Goal: Transaction & Acquisition: Obtain resource

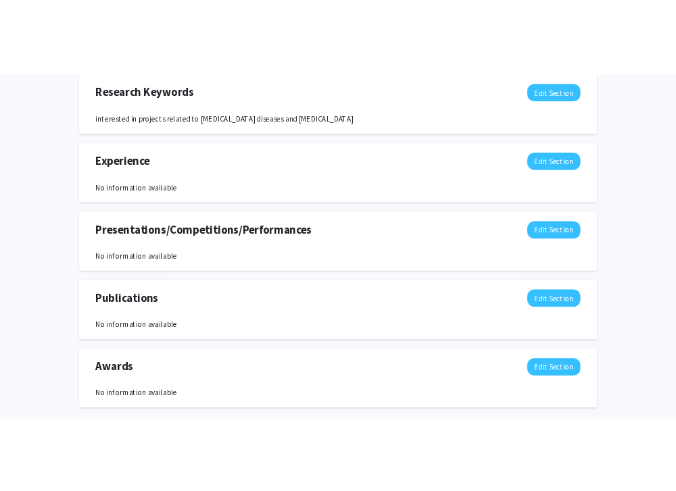
scroll to position [714, 0]
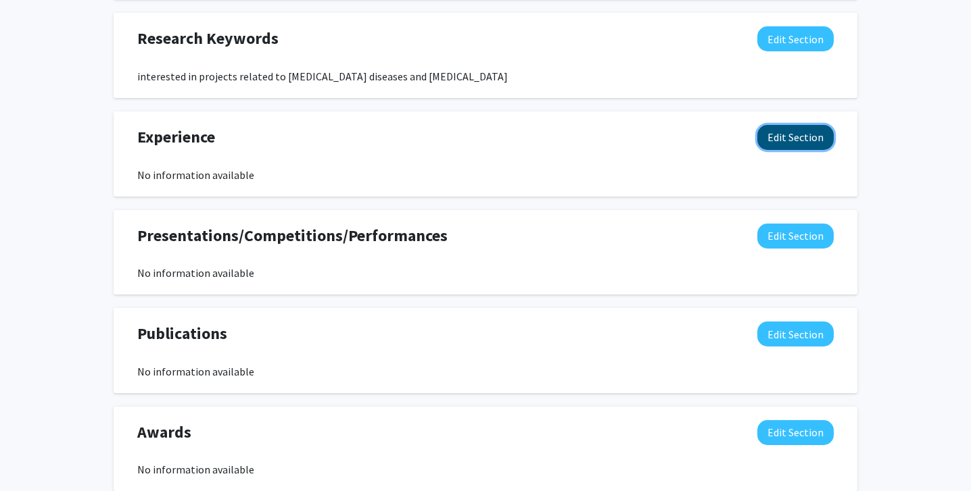
click at [798, 145] on button "Edit Section" at bounding box center [795, 137] width 76 height 25
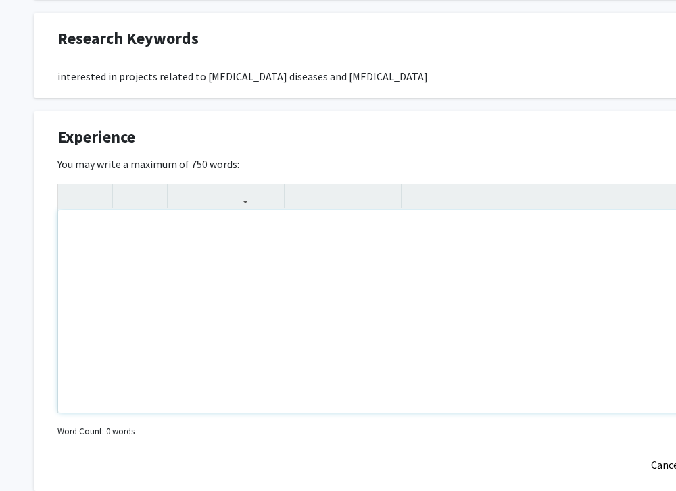
click at [272, 230] on div "Note to users with screen readers: Please deactivate our accessibility plugin f…" at bounding box center [405, 311] width 695 height 203
paste div "Note to users with screen readers: Please deactivate our accessibility plugin f…"
type textarea "<l>Ipsumdo Sit, Ametconsec ad Elitseddoe, Tem Incidid Utl Etdolor, MA</a><e>Adm…"
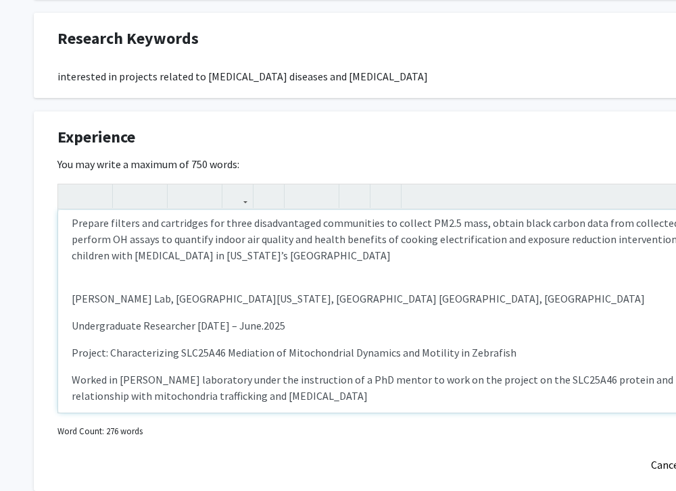
scroll to position [306, 0]
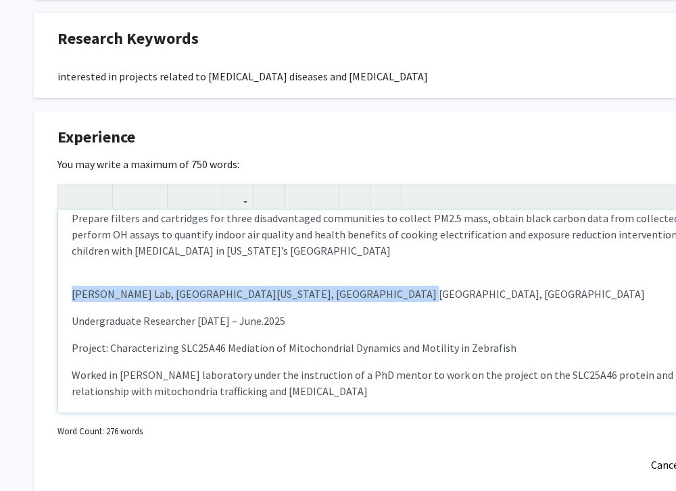
drag, startPoint x: 70, startPoint y: 293, endPoint x: 465, endPoint y: 294, distance: 395.4
click at [465, 294] on div "[PERSON_NAME] Lab, [GEOGRAPHIC_DATA][US_STATE], [GEOGRAPHIC_DATA] [GEOGRAPHIC_D…" at bounding box center [405, 311] width 695 height 203
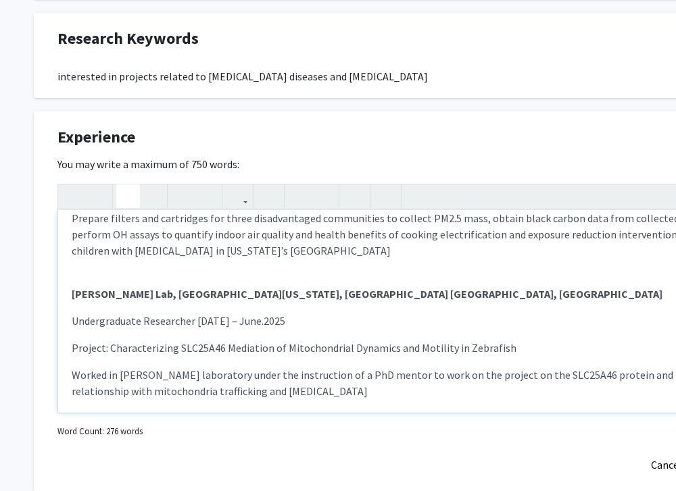
click at [132, 197] on icon "button" at bounding box center [127, 196] width 11 height 22
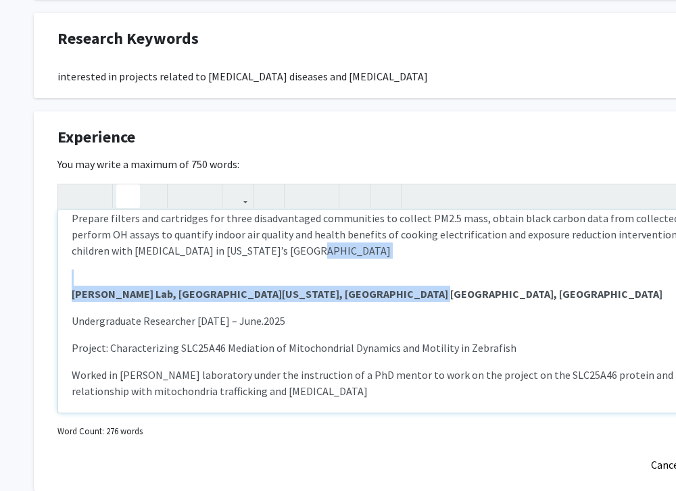
scroll to position [0, 0]
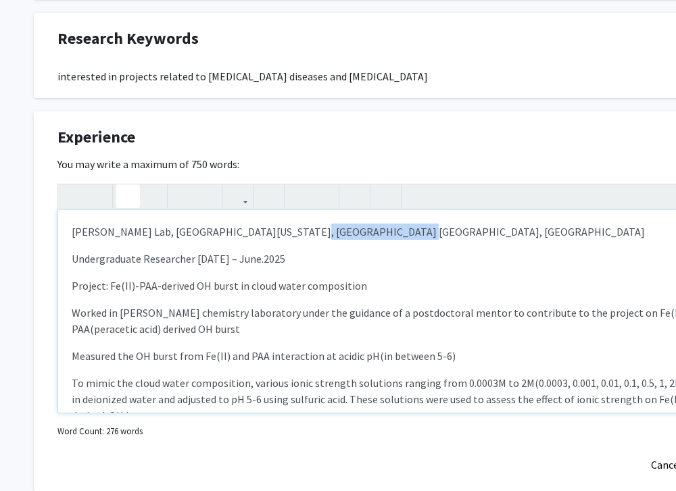
drag, startPoint x: 377, startPoint y: 238, endPoint x: 276, endPoint y: 235, distance: 100.8
click at [276, 235] on p "[PERSON_NAME] Lab, [GEOGRAPHIC_DATA][US_STATE], [GEOGRAPHIC_DATA] [GEOGRAPHIC_D…" at bounding box center [406, 232] width 668 height 16
click at [370, 241] on div "[PERSON_NAME] Lab, [GEOGRAPHIC_DATA][US_STATE], [GEOGRAPHIC_DATA] [GEOGRAPHIC_D…" at bounding box center [405, 311] width 695 height 203
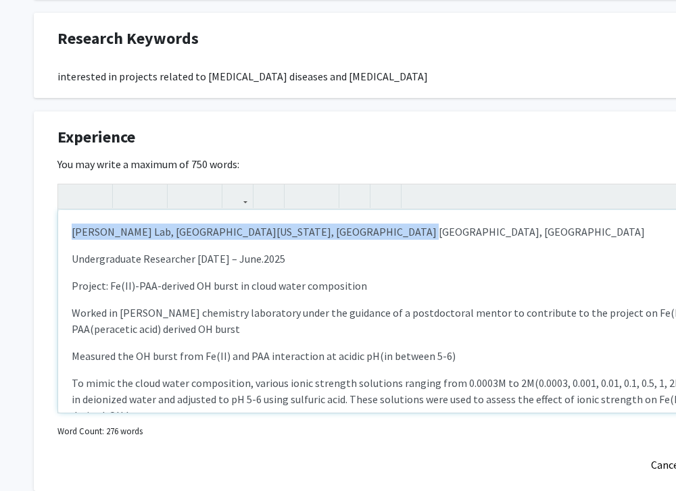
drag, startPoint x: 376, startPoint y: 233, endPoint x: 49, endPoint y: 228, distance: 327.2
click at [48, 228] on div "Experience Edit Section You may write a maximum of 750 words: [PERSON_NAME][GEO…" at bounding box center [406, 302] width 744 height 380
click at [123, 193] on icon "button" at bounding box center [127, 196] width 11 height 22
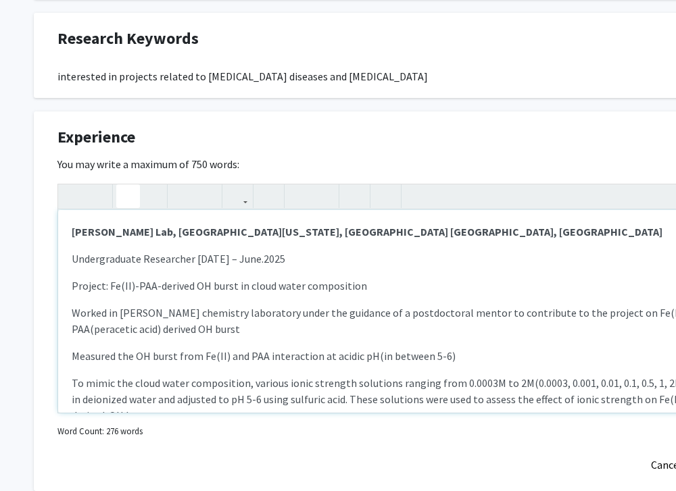
click at [183, 275] on div "[PERSON_NAME] Lab, [GEOGRAPHIC_DATA][US_STATE], [GEOGRAPHIC_DATA] [GEOGRAPHIC_D…" at bounding box center [405, 311] width 695 height 203
drag, startPoint x: 309, startPoint y: 231, endPoint x: 425, endPoint y: 237, distance: 116.4
click at [425, 237] on p "[PERSON_NAME] Lab, [GEOGRAPHIC_DATA][US_STATE], [GEOGRAPHIC_DATA] [GEOGRAPHIC_D…" at bounding box center [406, 232] width 668 height 16
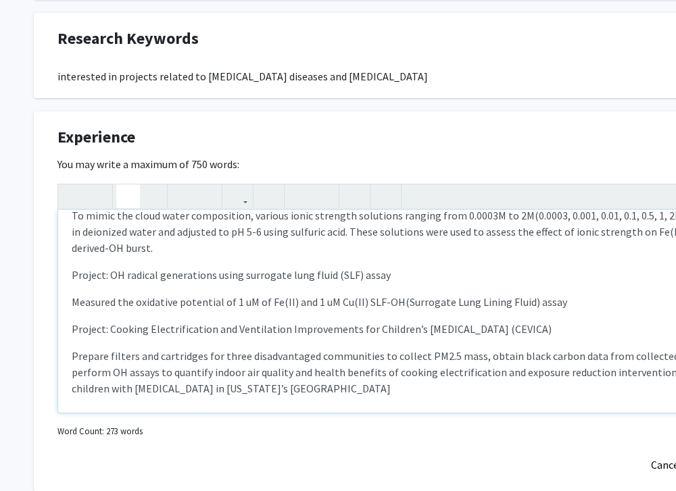
scroll to position [319, 0]
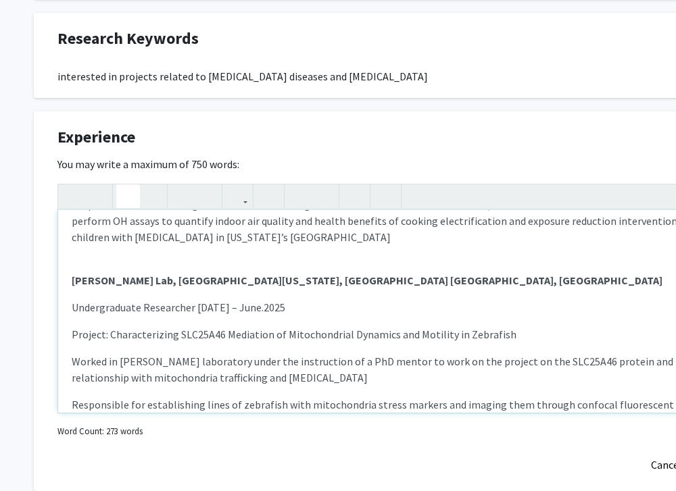
drag, startPoint x: 395, startPoint y: 276, endPoint x: 309, endPoint y: 283, distance: 86.8
click at [309, 283] on p "[PERSON_NAME] Lab, [GEOGRAPHIC_DATA][US_STATE], [GEOGRAPHIC_DATA] [GEOGRAPHIC_D…" at bounding box center [406, 280] width 668 height 16
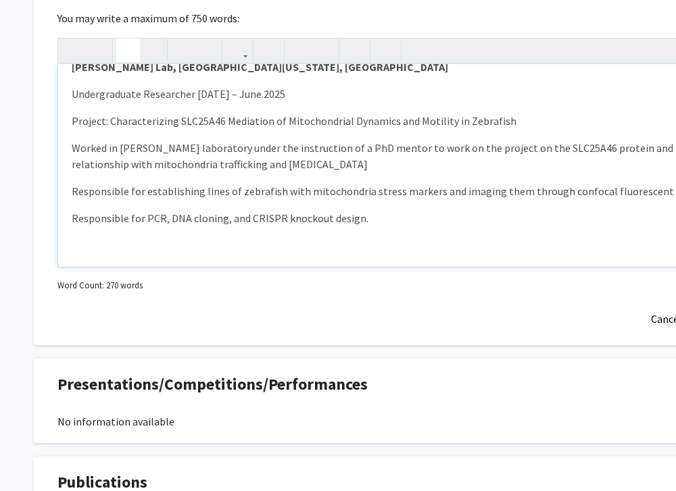
scroll to position [948, 0]
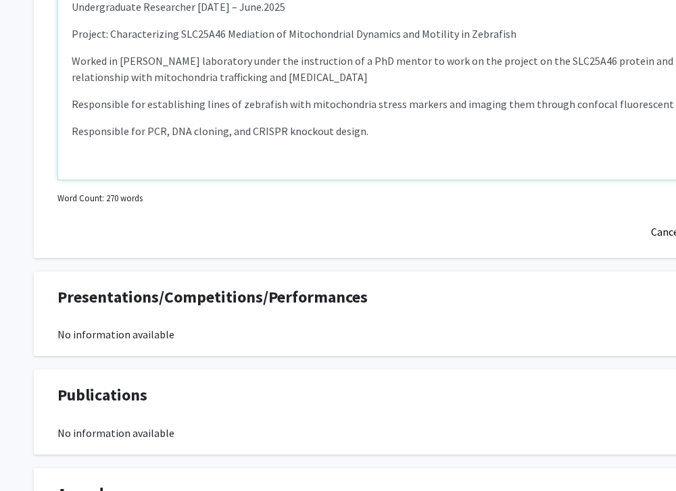
click at [320, 160] on div "[PERSON_NAME] Lab, [GEOGRAPHIC_DATA][US_STATE], [GEOGRAPHIC_DATA] Undergraduate…" at bounding box center [405, 78] width 695 height 203
type textarea "<l><ipsumd>Sitamet Con, Adipiscing el Seddoeiusm, Tem Incidid&utla;</etdolo></m…"
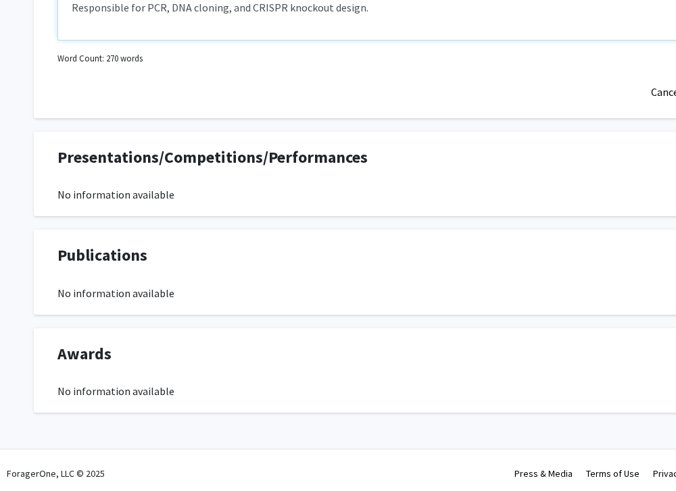
scroll to position [1094, 0]
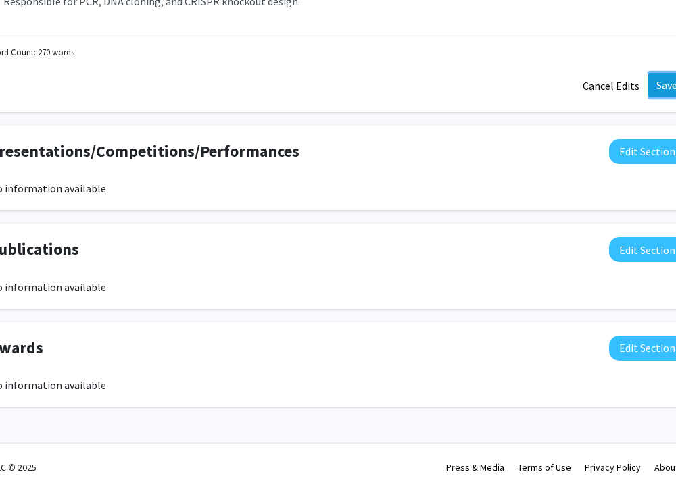
click at [665, 90] on button "Save" at bounding box center [666, 85] width 37 height 24
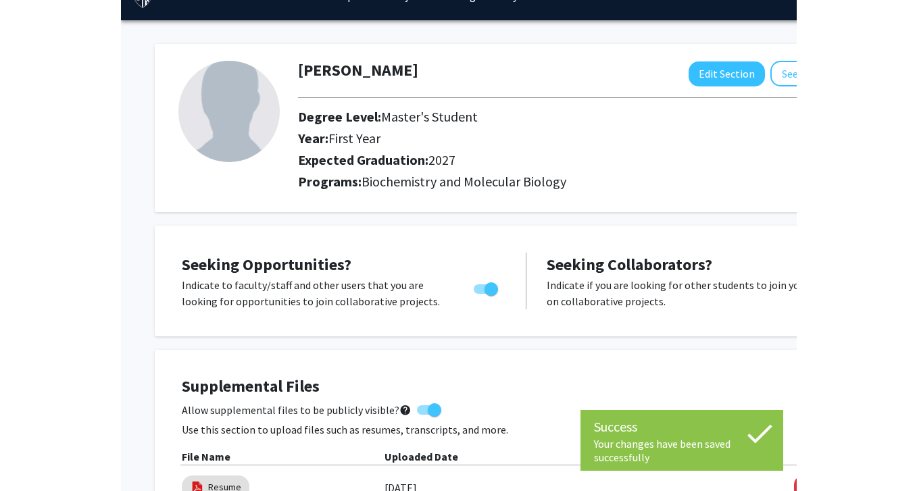
scroll to position [0, 0]
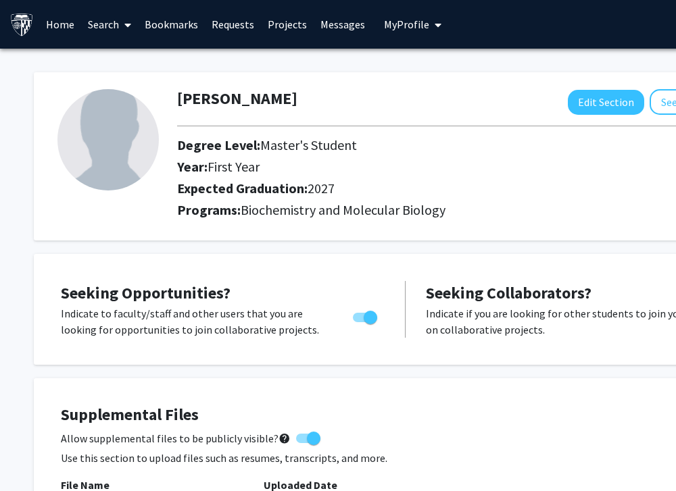
click at [118, 20] on link "Search" at bounding box center [109, 24] width 57 height 47
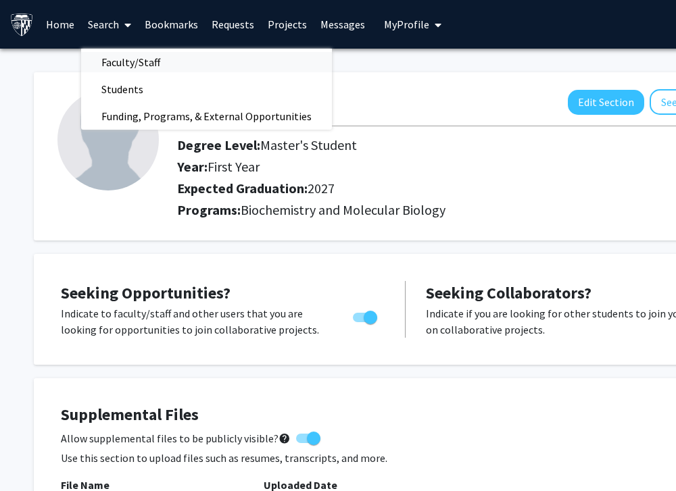
click at [151, 63] on span "Faculty/Staff" at bounding box center [130, 62] width 99 height 27
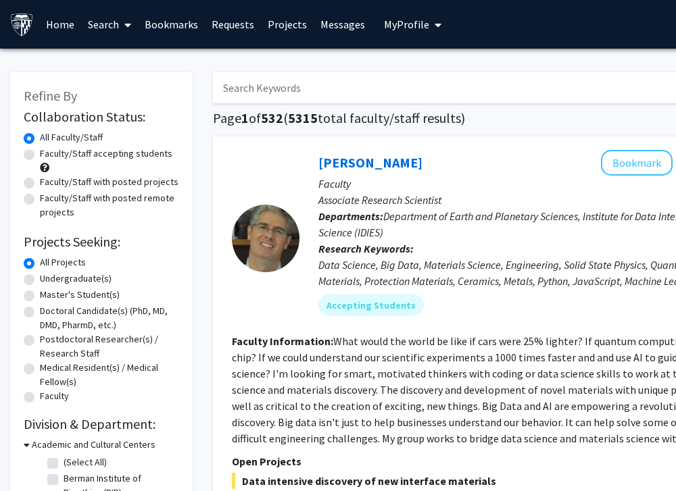
click at [68, 295] on label "Master's Student(s)" at bounding box center [80, 295] width 80 height 14
click at [49, 295] on input "Master's Student(s)" at bounding box center [44, 292] width 9 height 9
radio input "true"
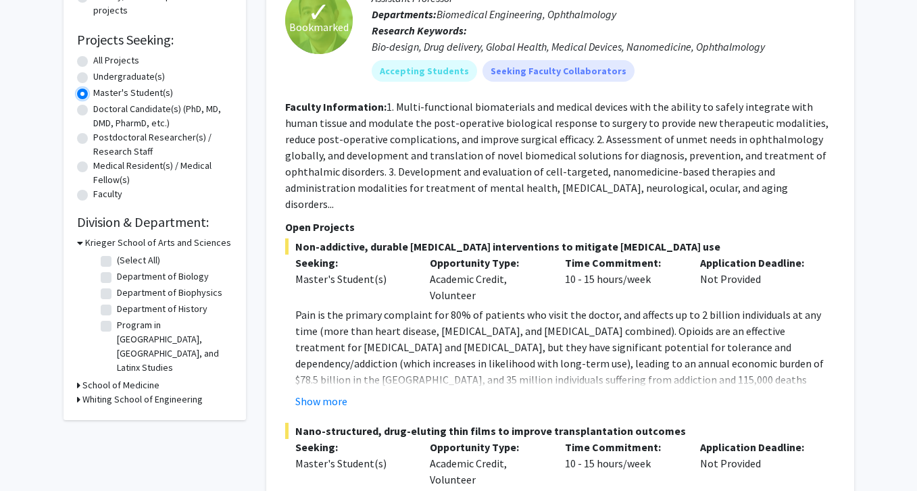
scroll to position [208, 0]
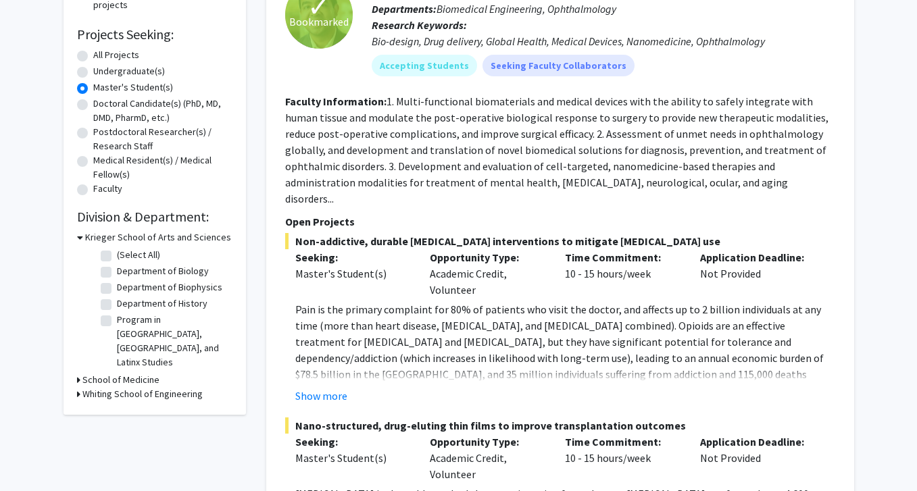
click at [145, 373] on h3 "School of Medicine" at bounding box center [120, 380] width 77 height 14
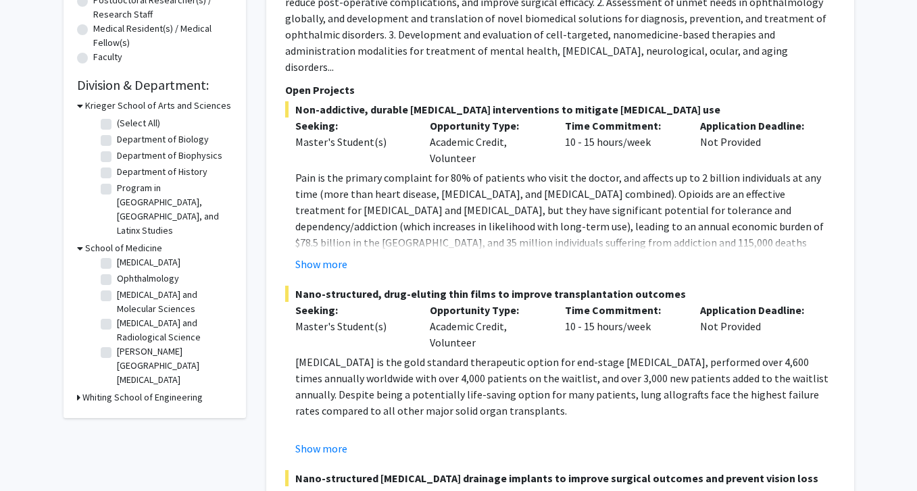
scroll to position [0, 0]
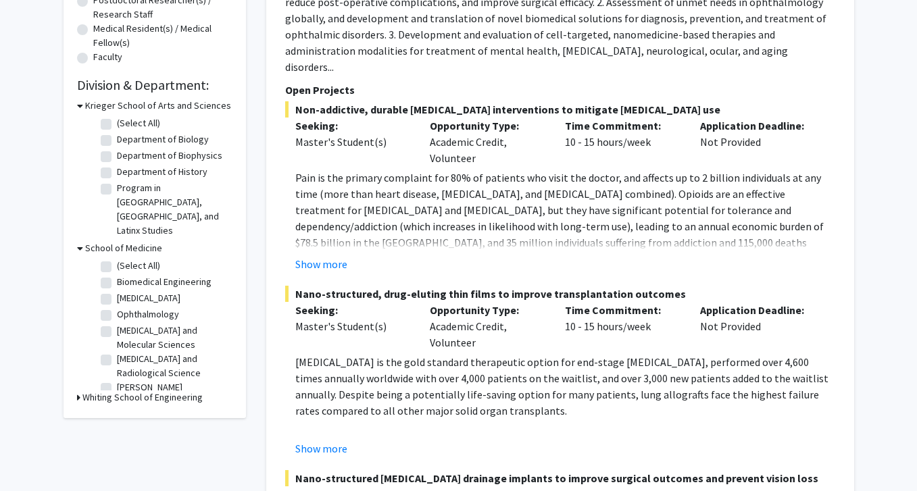
click at [132, 259] on label "(Select All)" at bounding box center [138, 266] width 43 height 14
click at [126, 259] on input "(Select All)" at bounding box center [121, 263] width 9 height 9
checkbox input "true"
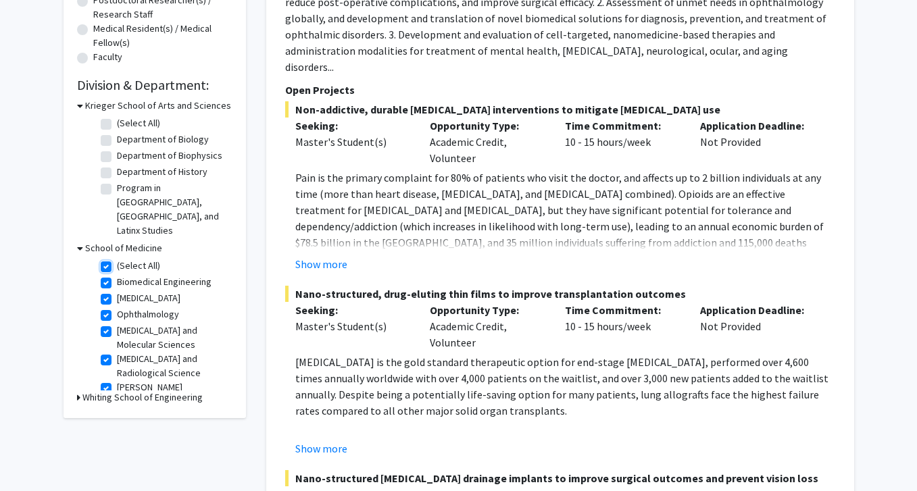
checkbox input "true"
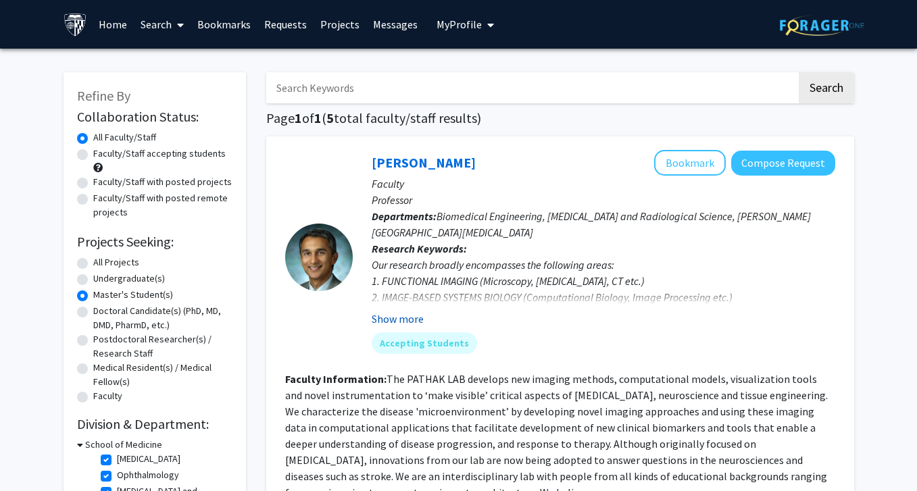
click at [416, 318] on button "Show more" at bounding box center [398, 319] width 52 height 16
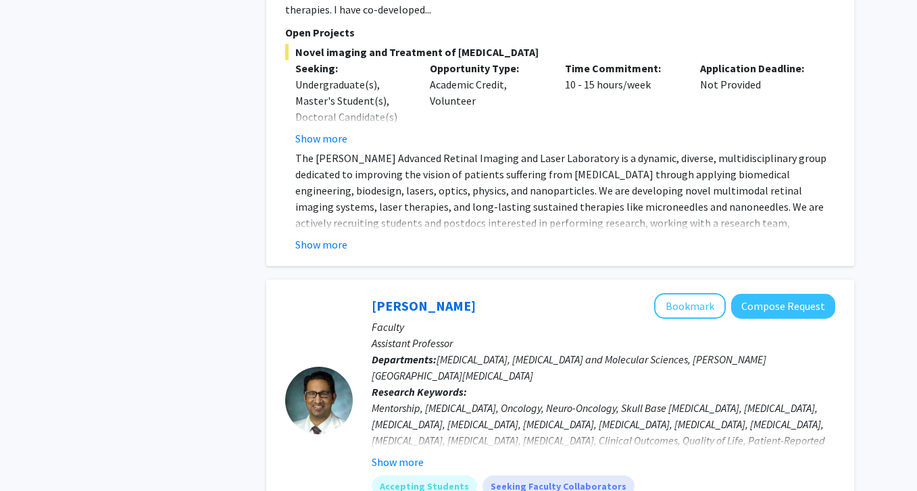
scroll to position [1991, 0]
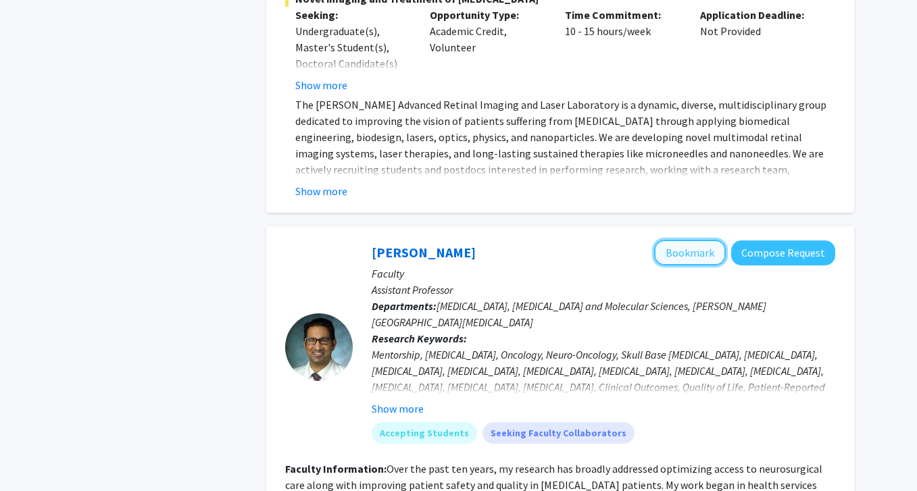
click at [695, 240] on button "Bookmark" at bounding box center [690, 253] width 72 height 26
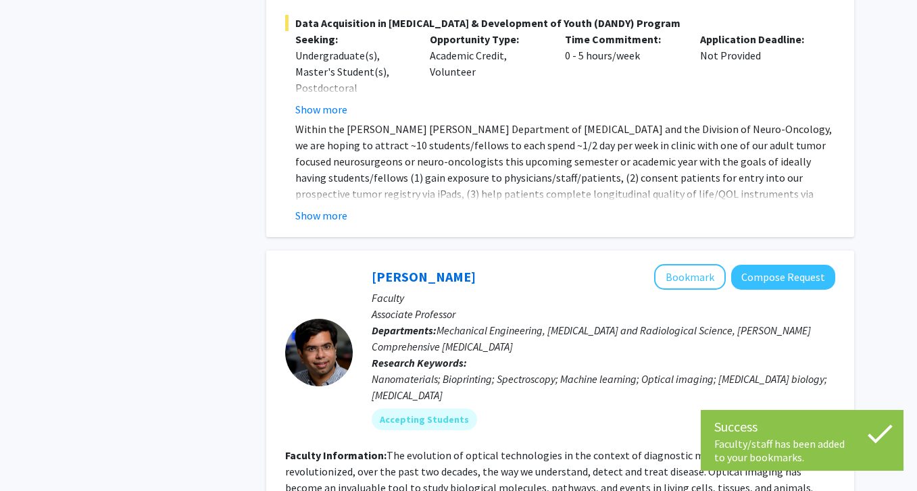
scroll to position [2742, 0]
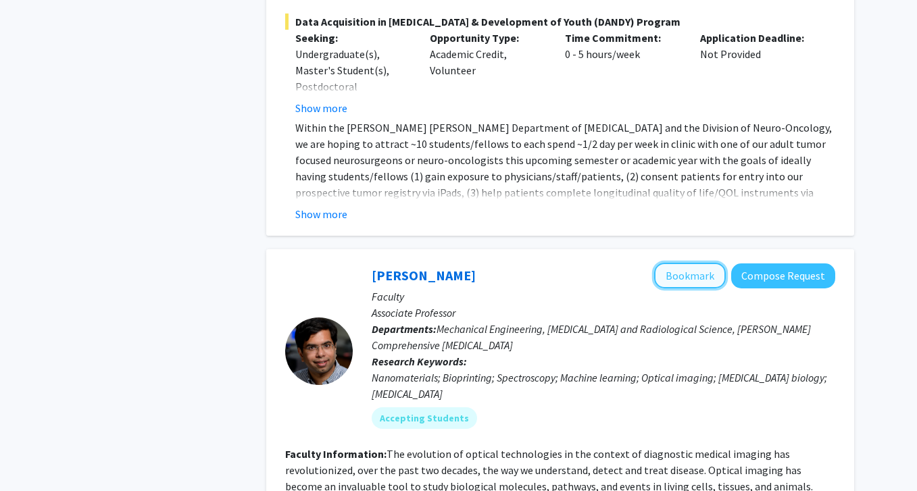
click at [704, 263] on button "Bookmark" at bounding box center [690, 276] width 72 height 26
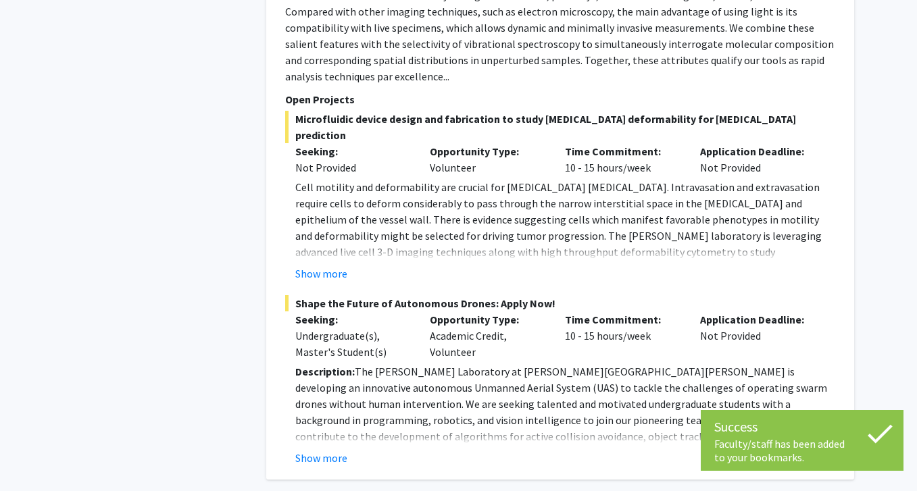
scroll to position [3290, 0]
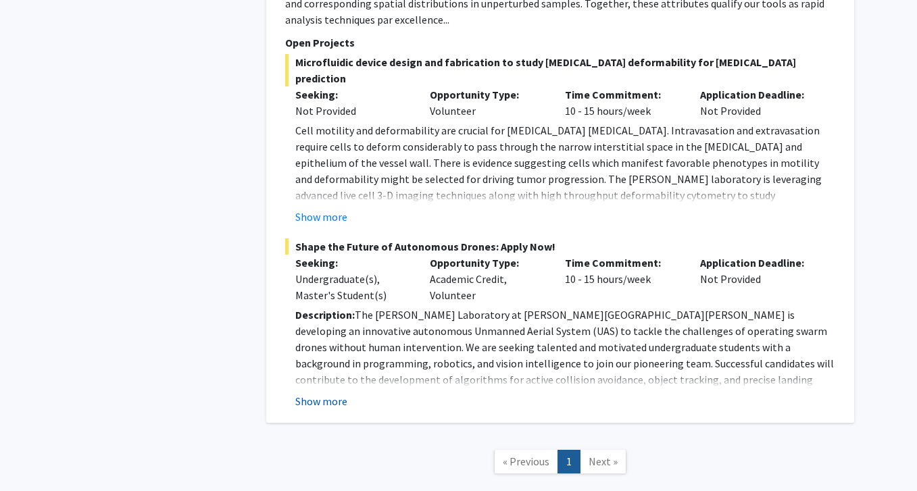
click at [339, 393] on button "Show more" at bounding box center [321, 401] width 52 height 16
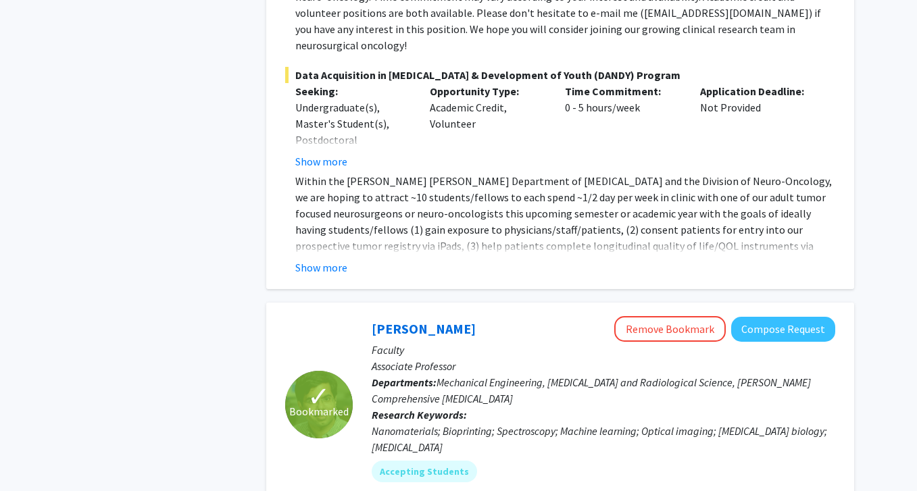
scroll to position [2648, 0]
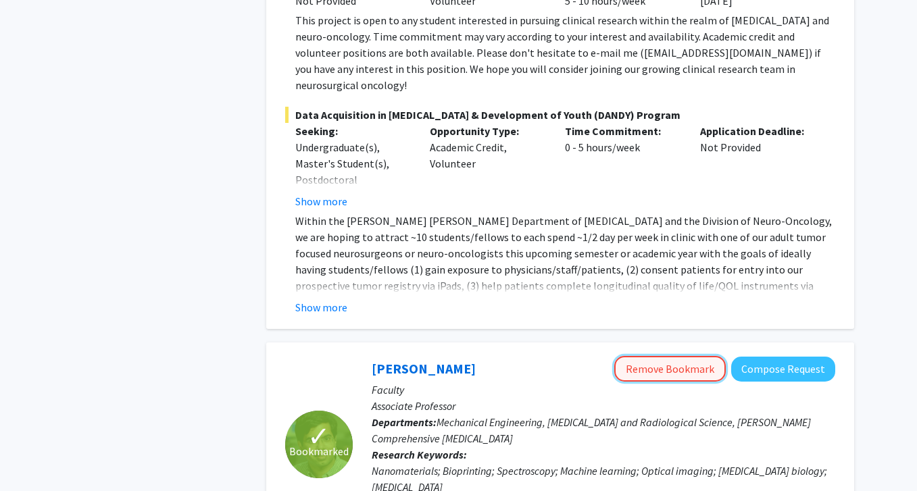
click at [680, 356] on button "Remove Bookmark" at bounding box center [670, 369] width 112 height 26
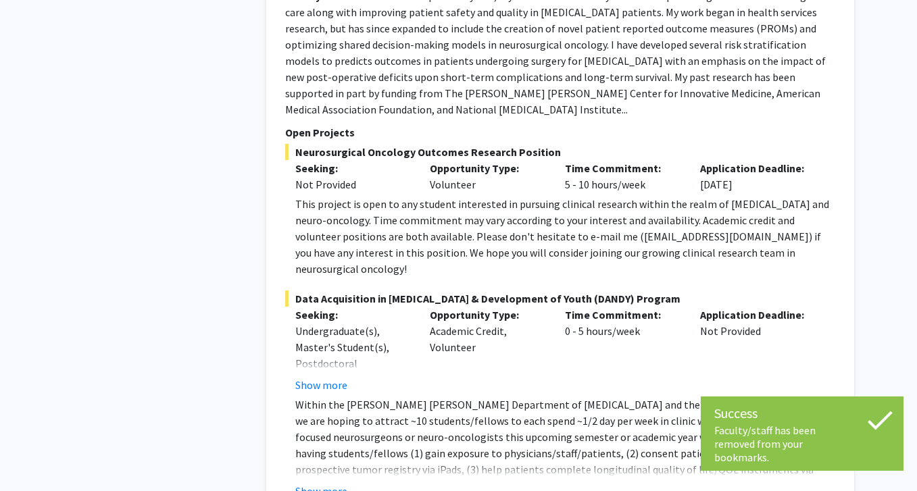
scroll to position [2420, 0]
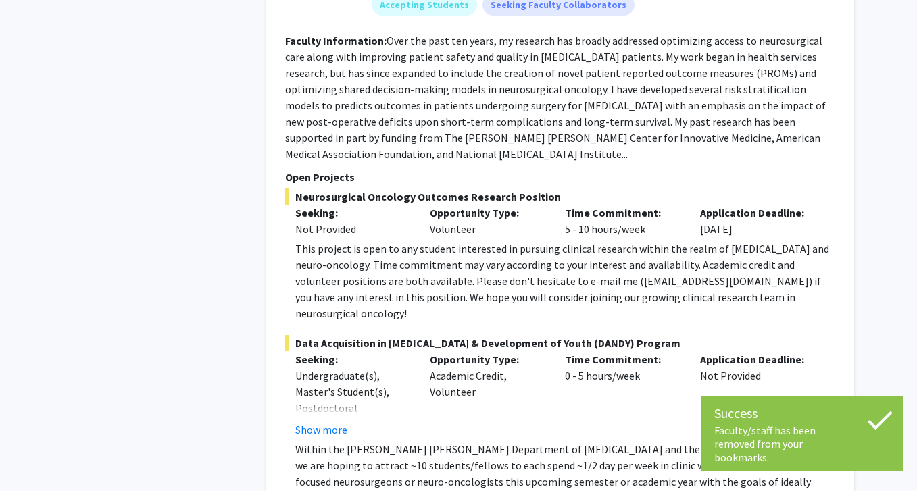
click at [590, 441] on p "Within the [PERSON_NAME] [PERSON_NAME] Department of [MEDICAL_DATA] and the Div…" at bounding box center [565, 498] width 540 height 114
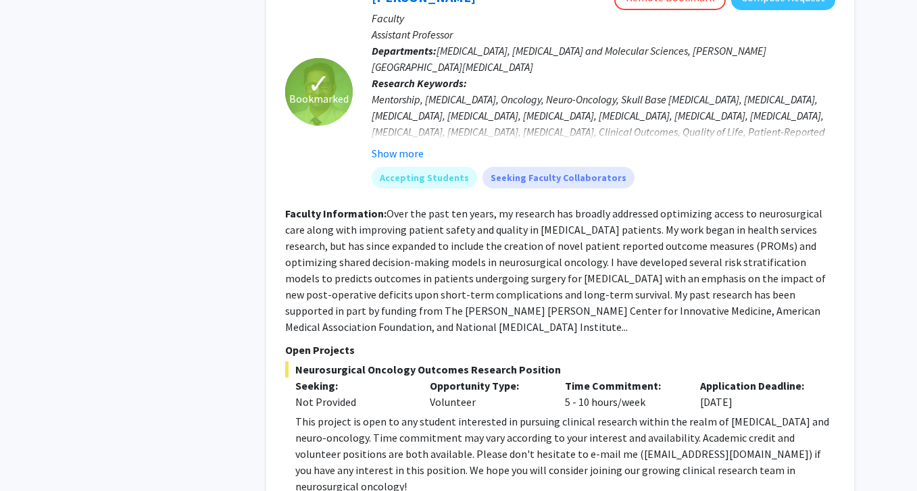
scroll to position [2182, 0]
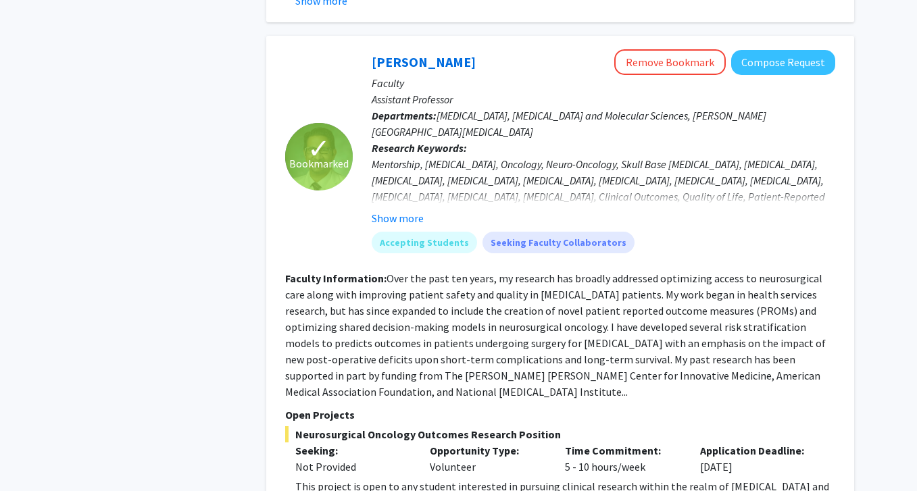
click at [769, 156] on div "Mentorship, [MEDICAL_DATA], Oncology, Neuro-Oncology, Skull Base [MEDICAL_DATA]…" at bounding box center [604, 204] width 464 height 97
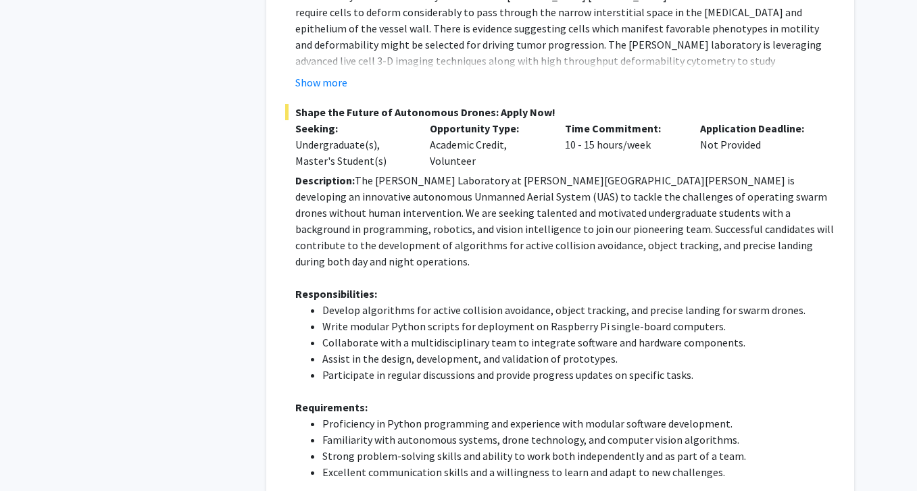
scroll to position [3825, 0]
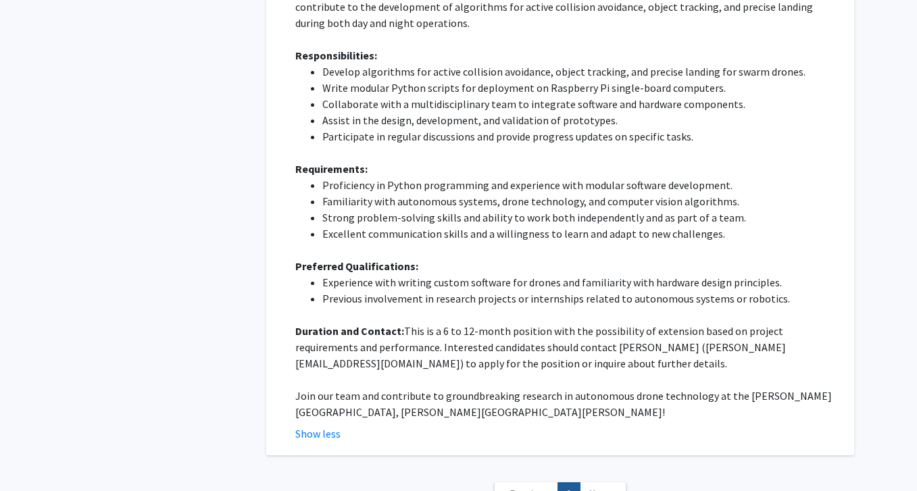
click at [602, 469] on nav "« Previous 1 Next »" at bounding box center [560, 496] width 588 height 55
click at [602, 487] on span "Next »" at bounding box center [603, 494] width 29 height 14
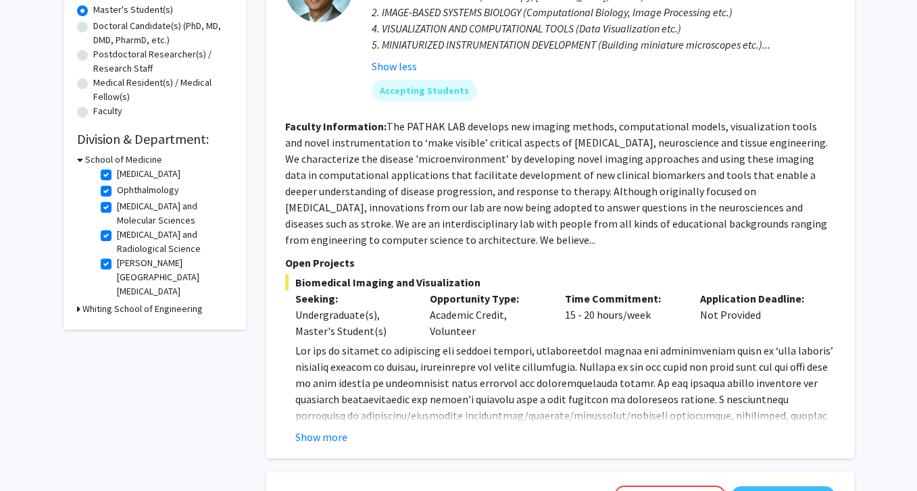
scroll to position [344, 0]
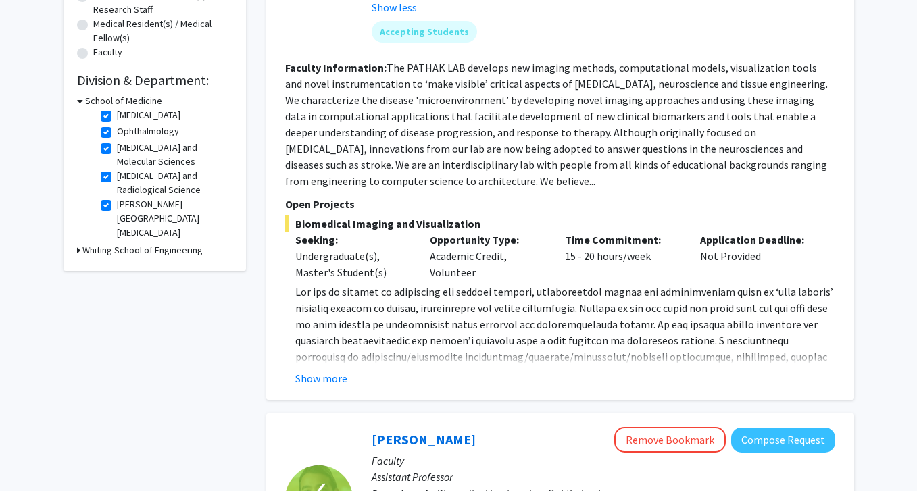
click at [431, 272] on div "Opportunity Type: Academic Credit, Volunteer" at bounding box center [487, 256] width 135 height 49
click at [340, 374] on button "Show more" at bounding box center [321, 378] width 52 height 16
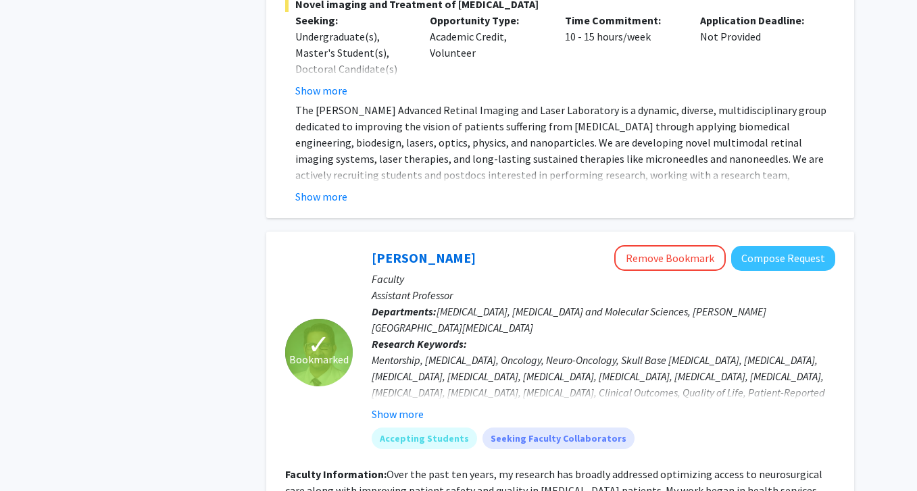
scroll to position [2188, 0]
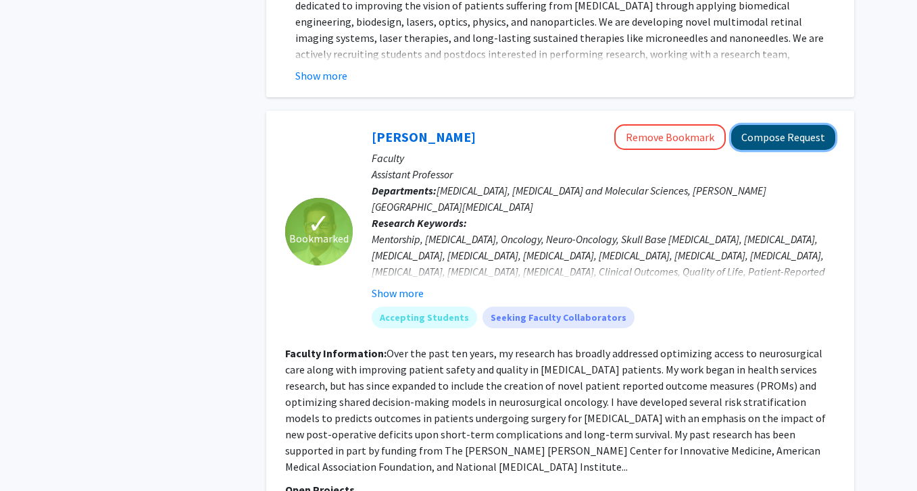
click at [785, 125] on button "Compose Request" at bounding box center [783, 137] width 104 height 25
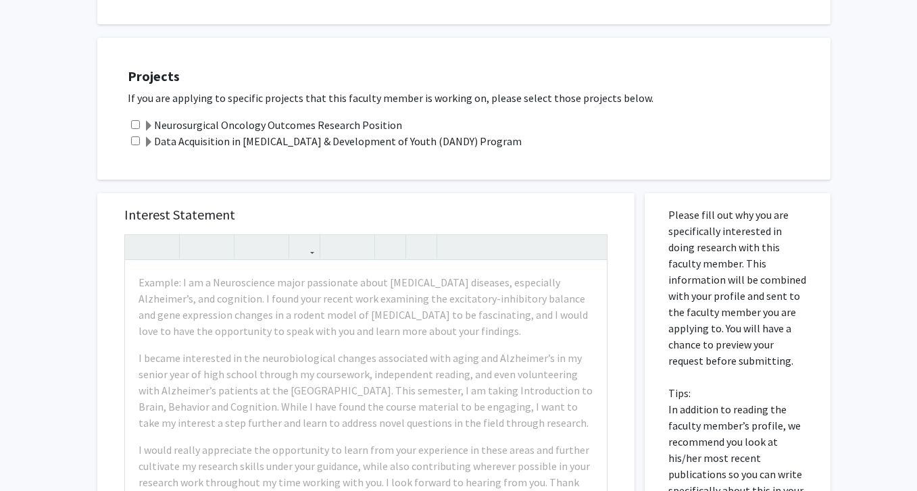
scroll to position [482, 0]
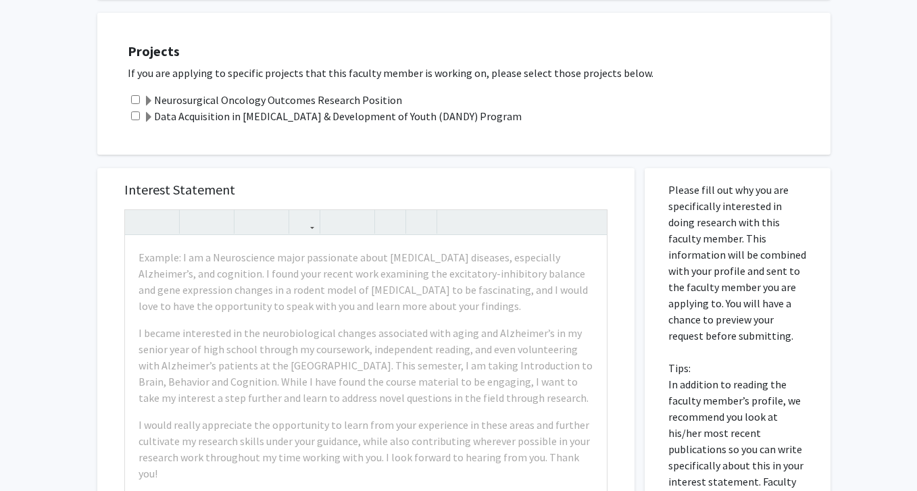
click at [343, 92] on label "Neurosurgical Oncology Outcomes Research Position" at bounding box center [272, 100] width 259 height 16
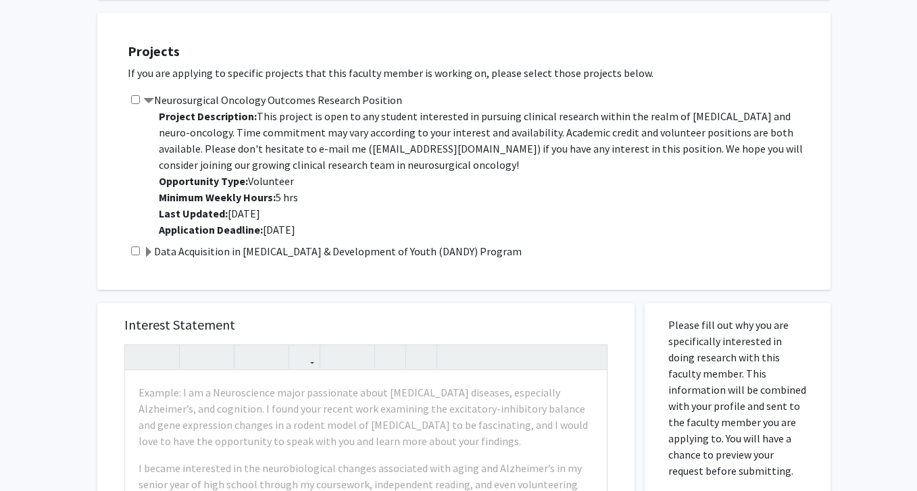
click at [132, 95] on input "checkbox" at bounding box center [135, 99] width 9 height 9
checkbox input "true"
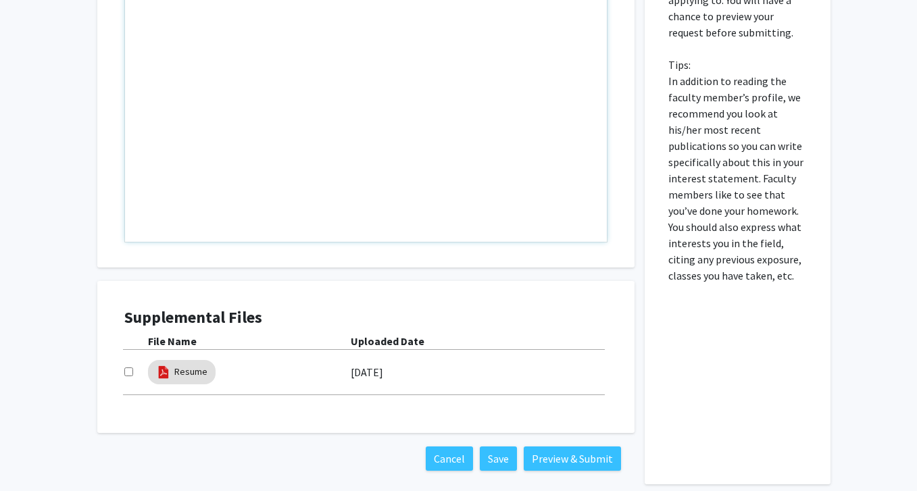
scroll to position [952, 0]
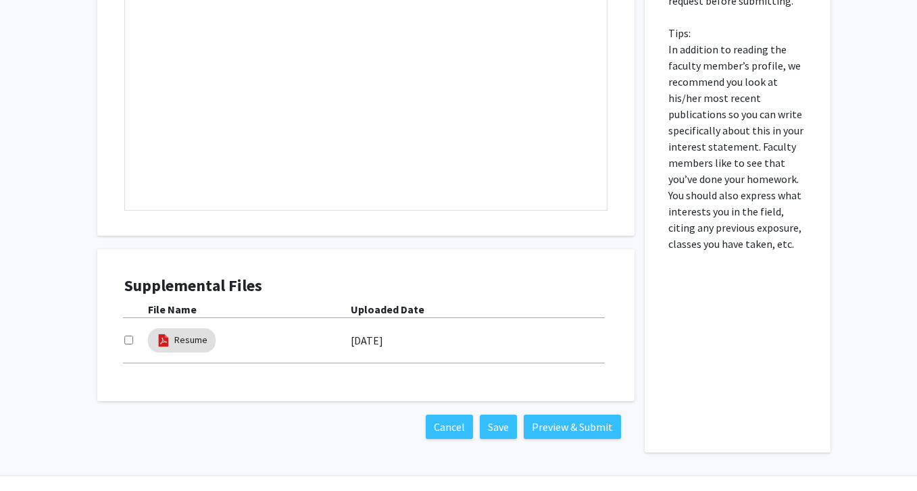
click at [130, 336] on input "checkbox" at bounding box center [128, 340] width 9 height 9
checkbox input "true"
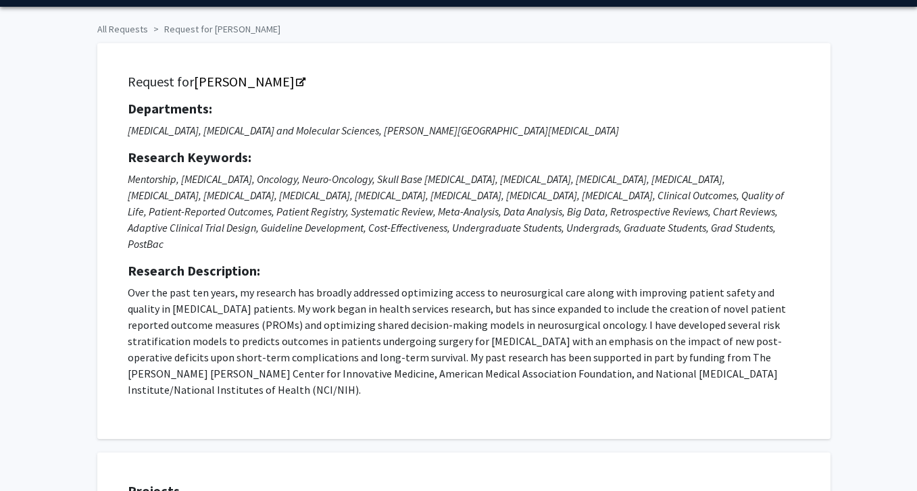
scroll to position [0, 0]
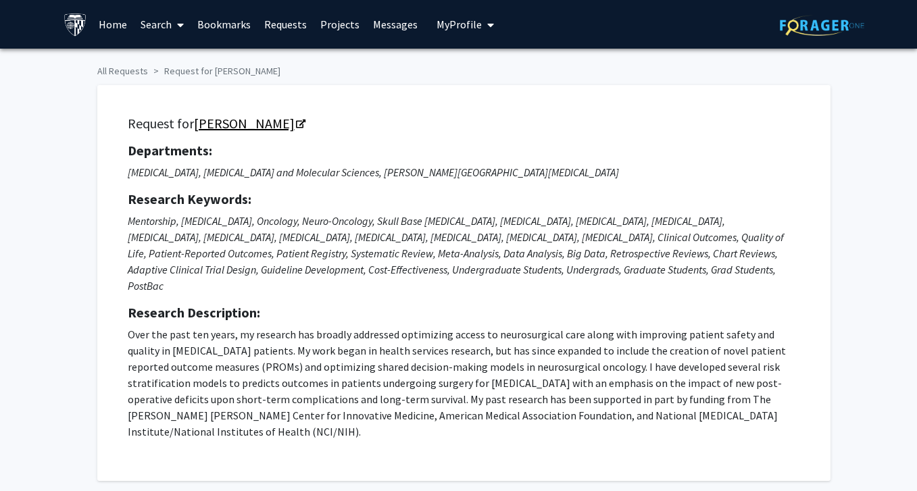
drag, startPoint x: 194, startPoint y: 125, endPoint x: 205, endPoint y: 128, distance: 11.3
click at [205, 128] on link "[PERSON_NAME]" at bounding box center [249, 123] width 110 height 17
drag, startPoint x: 297, startPoint y: 121, endPoint x: 196, endPoint y: 123, distance: 101.4
click at [195, 122] on h5 "Request for [PERSON_NAME]" at bounding box center [464, 124] width 673 height 16
copy link "[PERSON_NAME]"
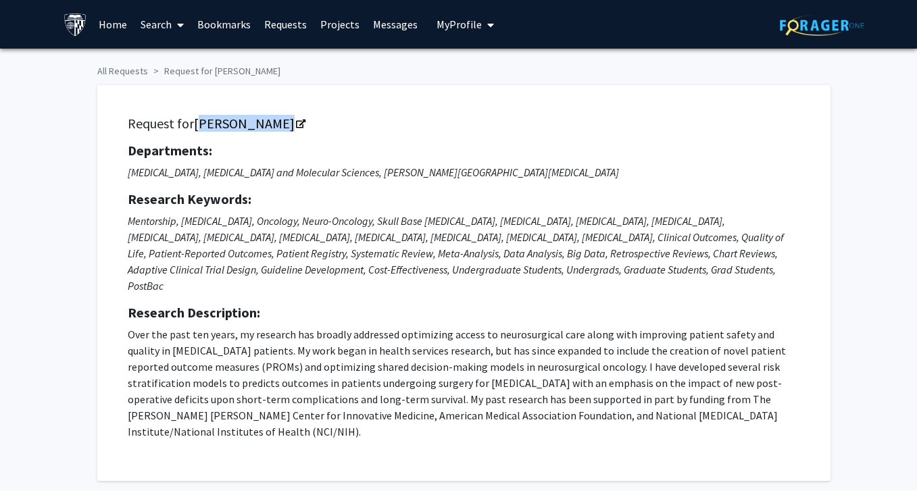
click at [251, 148] on h5 "Departments:" at bounding box center [464, 151] width 673 height 16
drag, startPoint x: 193, startPoint y: 126, endPoint x: 274, endPoint y: 122, distance: 80.5
click at [274, 122] on h5 "Request for [PERSON_NAME]" at bounding box center [464, 124] width 673 height 16
copy link "[PERSON_NAME]"
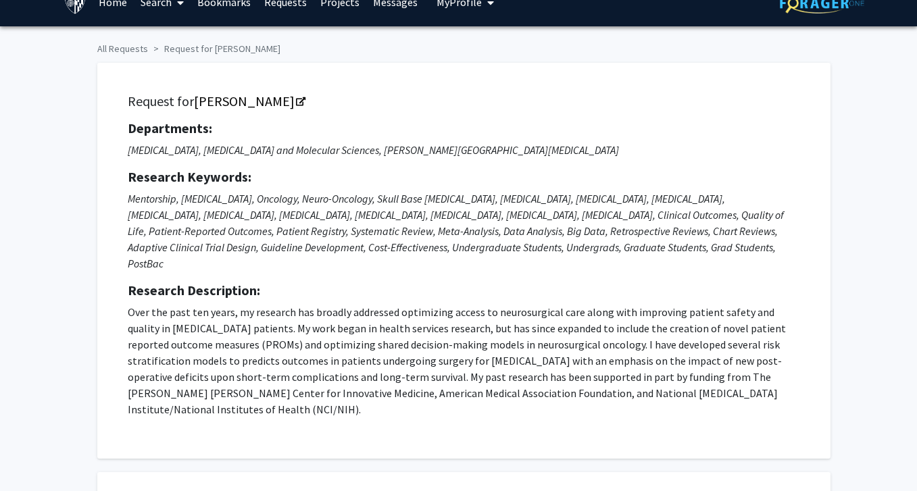
scroll to position [33, 0]
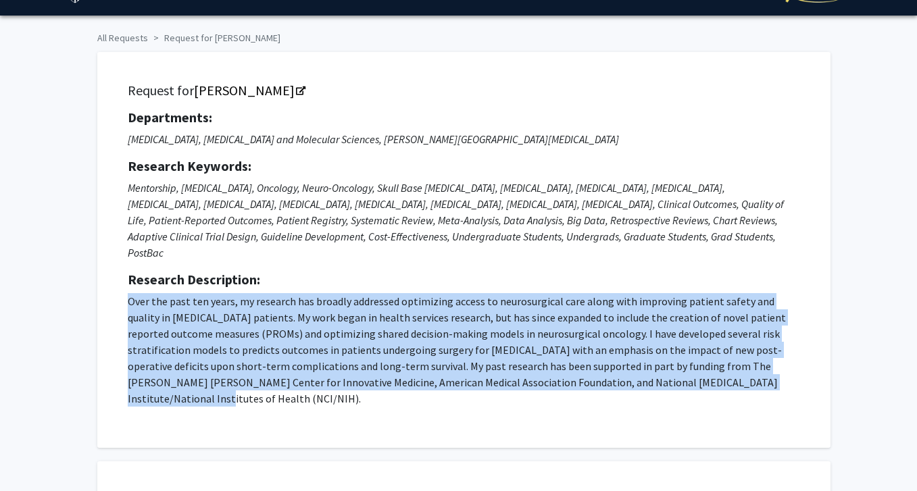
drag, startPoint x: 128, startPoint y: 284, endPoint x: 709, endPoint y: 366, distance: 586.5
click at [709, 366] on p "Over the past ten years, my research has broadly addressed optimizing access to…" at bounding box center [464, 350] width 673 height 114
copy p "Over the past ten years, my research has broadly addressed optimizing access to…"
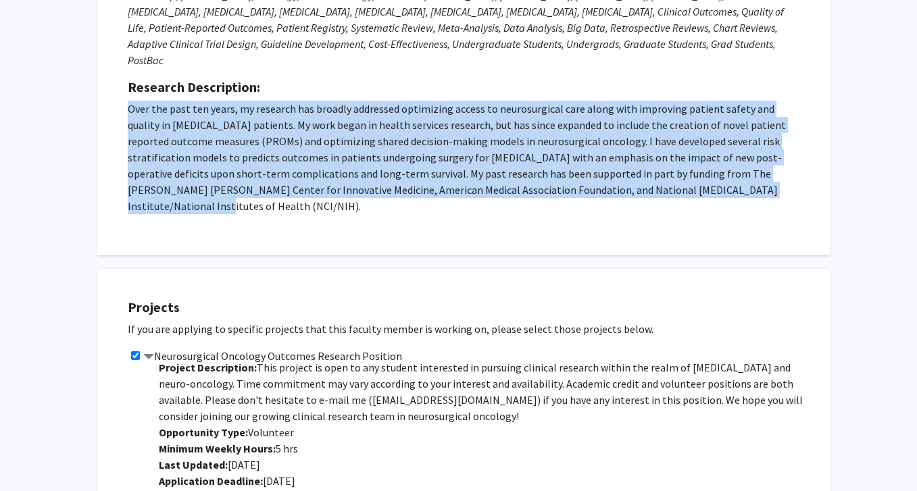
scroll to position [5, 0]
click at [626, 130] on p "Over the past ten years, my research has broadly addressed optimizing access to…" at bounding box center [464, 158] width 673 height 114
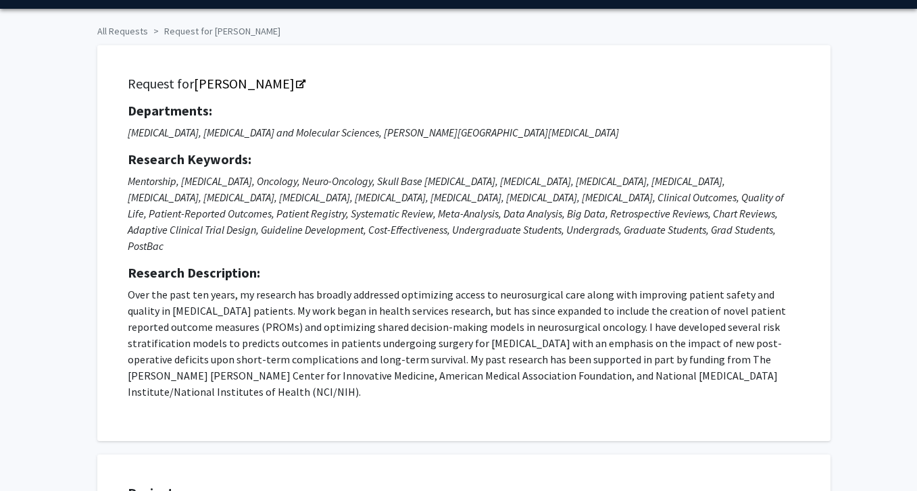
scroll to position [0, 0]
